Goal: Task Accomplishment & Management: Use online tool/utility

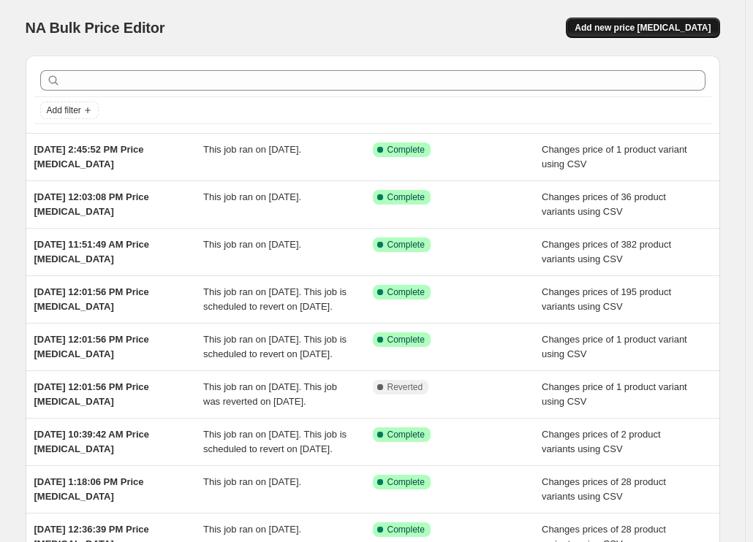
click at [654, 26] on span "Add new price change job" at bounding box center [642, 28] width 136 height 12
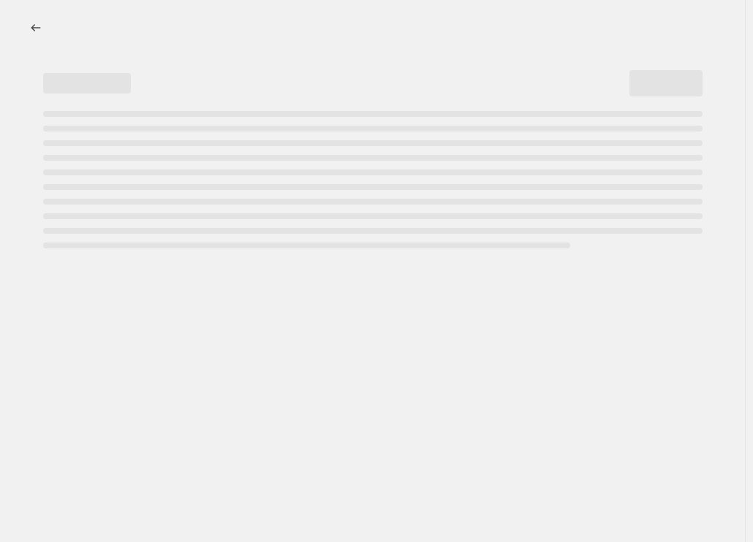
select select "percentage"
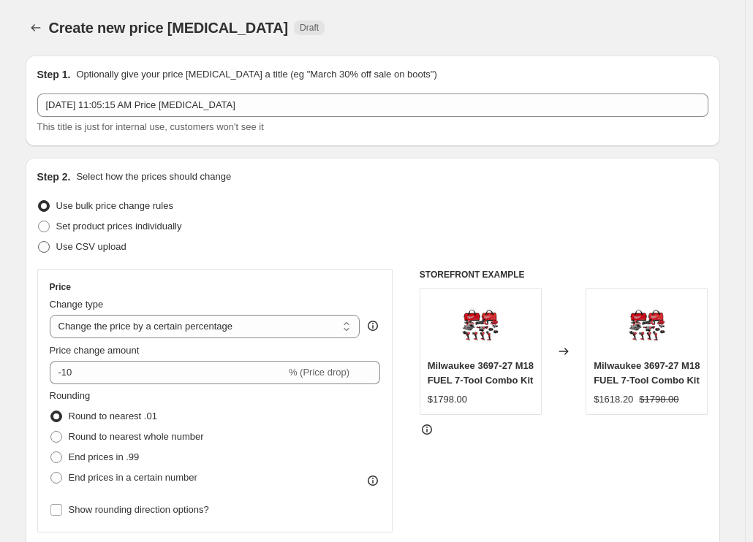
click at [102, 251] on span "Use CSV upload" at bounding box center [91, 246] width 70 height 11
click at [39, 242] on input "Use CSV upload" at bounding box center [38, 241] width 1 height 1
radio input "true"
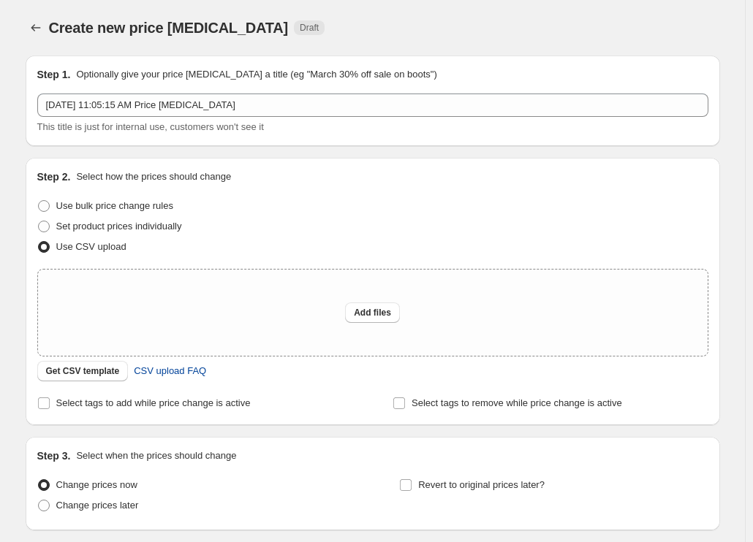
scroll to position [110, 0]
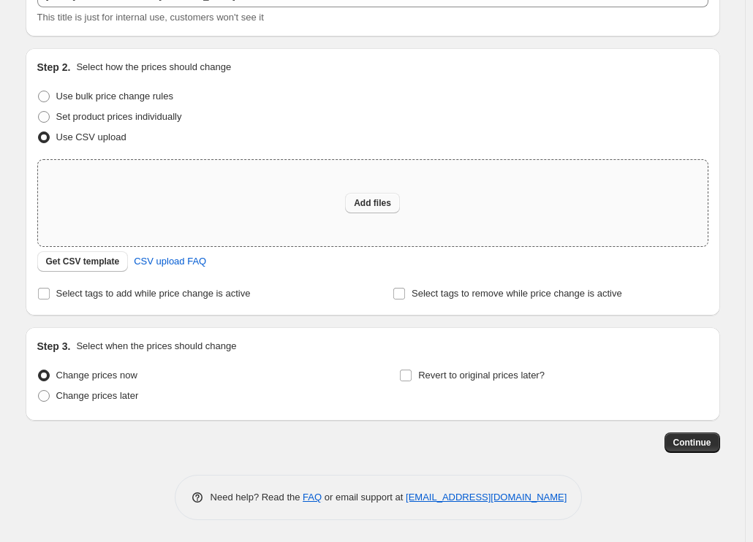
click at [384, 209] on button "Add files" at bounding box center [372, 203] width 55 height 20
type input "C:\fakepath\csv_template 1.csv"
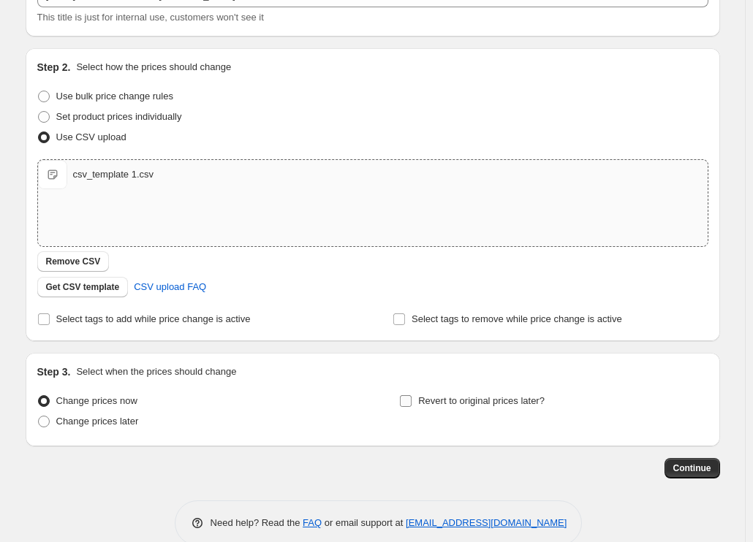
click at [473, 406] on span "Revert to original prices later?" at bounding box center [481, 400] width 126 height 11
click at [412, 406] on input "Revert to original prices later?" at bounding box center [406, 401] width 12 height 12
checkbox input "true"
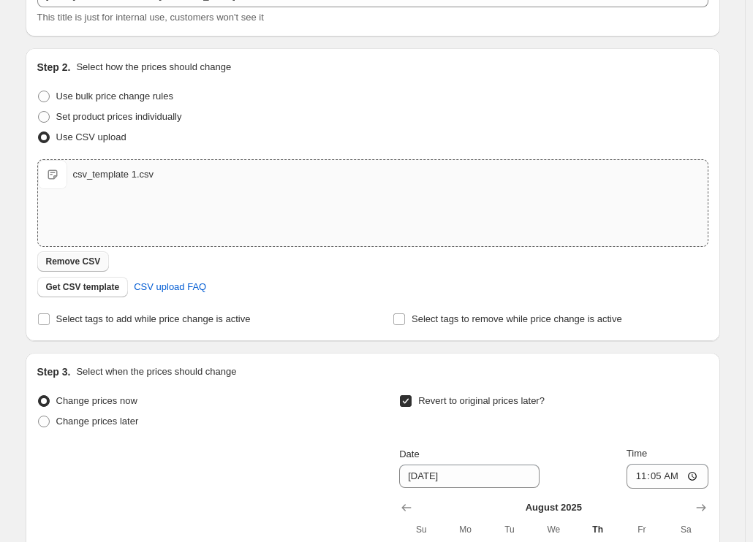
click at [99, 265] on span "Remove CSV" at bounding box center [73, 262] width 55 height 12
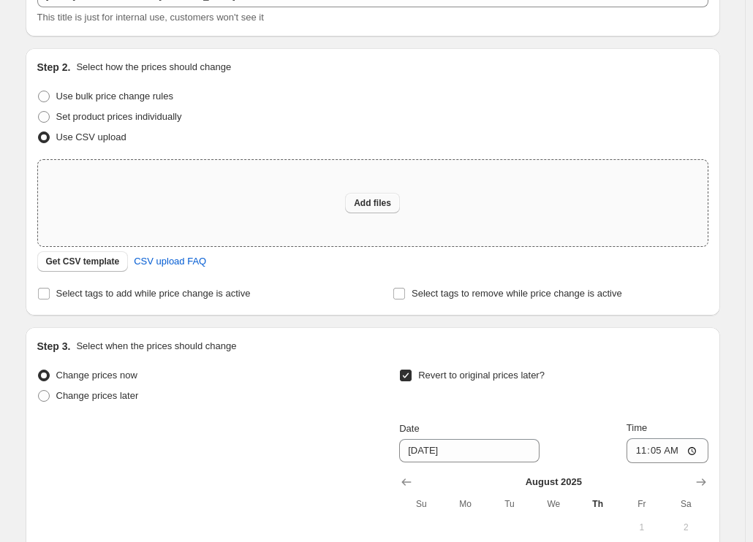
click at [387, 208] on span "Add files" at bounding box center [372, 203] width 37 height 12
type input "C:\fakepath\csv_template 1.csv"
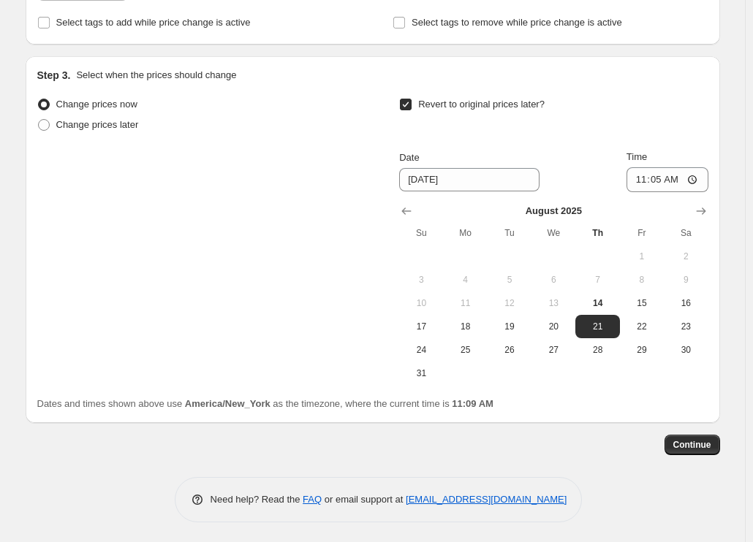
scroll to position [409, 0]
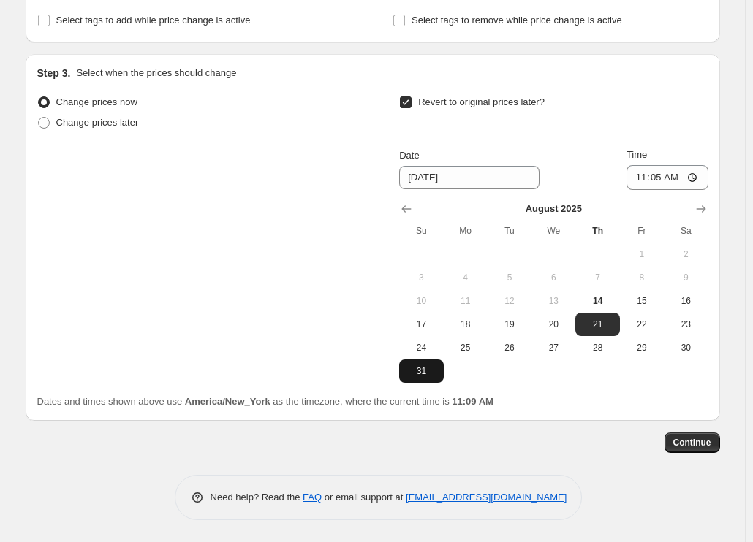
click at [433, 368] on span "31" at bounding box center [421, 371] width 32 height 12
type input "8/31/2025"
click at [645, 182] on input "11:05" at bounding box center [667, 177] width 82 height 25
type input "00:59"
click at [679, 444] on span "Continue" at bounding box center [692, 443] width 38 height 12
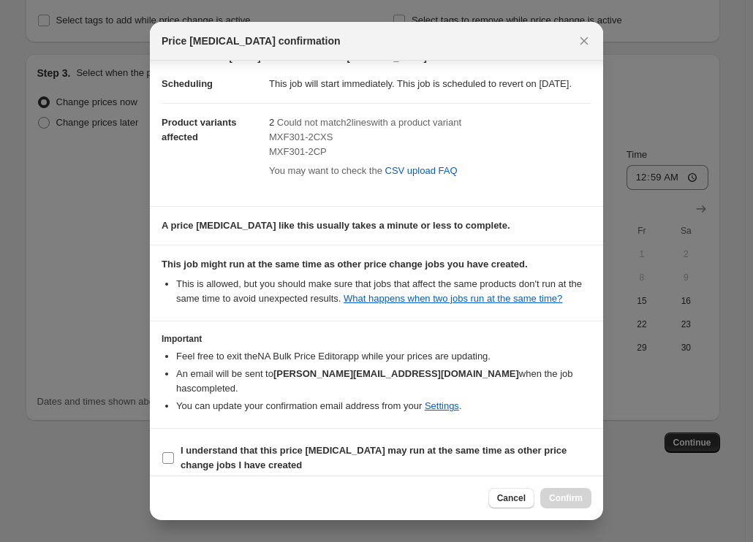
scroll to position [34, 0]
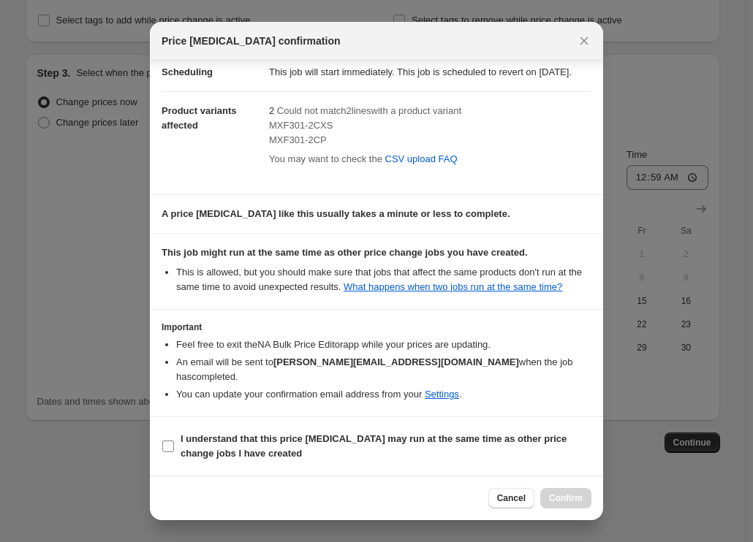
click at [227, 443] on b "I understand that this price change job may run at the same time as other price…" at bounding box center [374, 446] width 386 height 26
click at [174, 443] on input "I understand that this price change job may run at the same time as other price…" at bounding box center [168, 447] width 12 height 12
checkbox input "true"
click at [566, 494] on span "Confirm" at bounding box center [566, 499] width 34 height 12
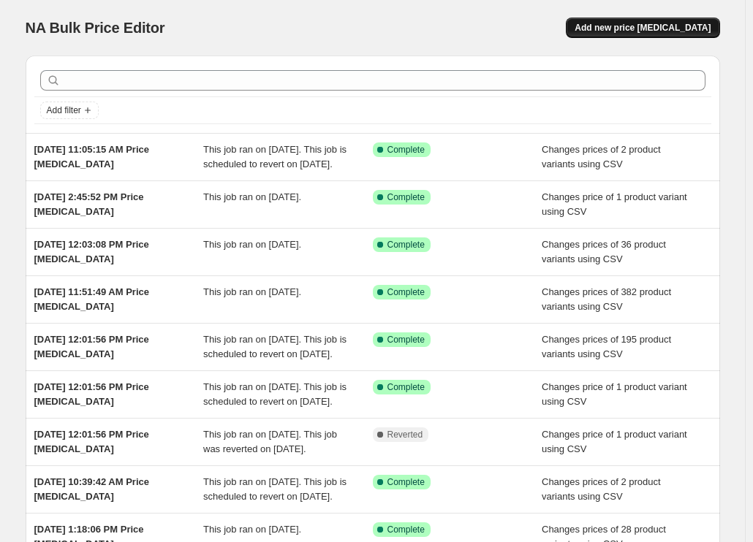
click at [636, 22] on button "Add new price [MEDICAL_DATA]" at bounding box center [642, 28] width 153 height 20
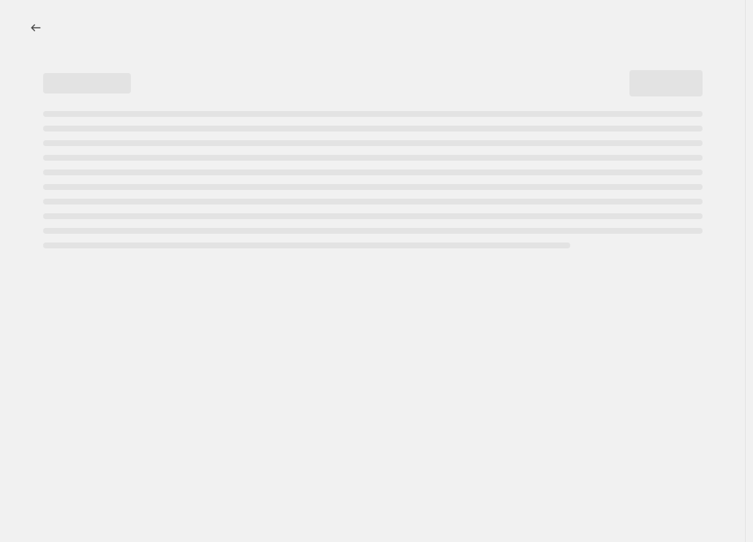
select select "percentage"
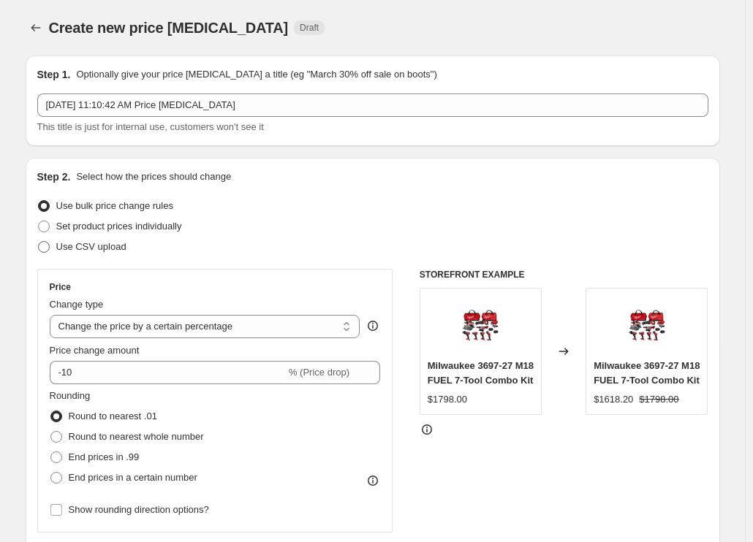
click at [113, 249] on span "Use CSV upload" at bounding box center [91, 246] width 70 height 11
click at [39, 242] on input "Use CSV upload" at bounding box center [38, 241] width 1 height 1
radio input "true"
